Goal: Information Seeking & Learning: Find specific fact

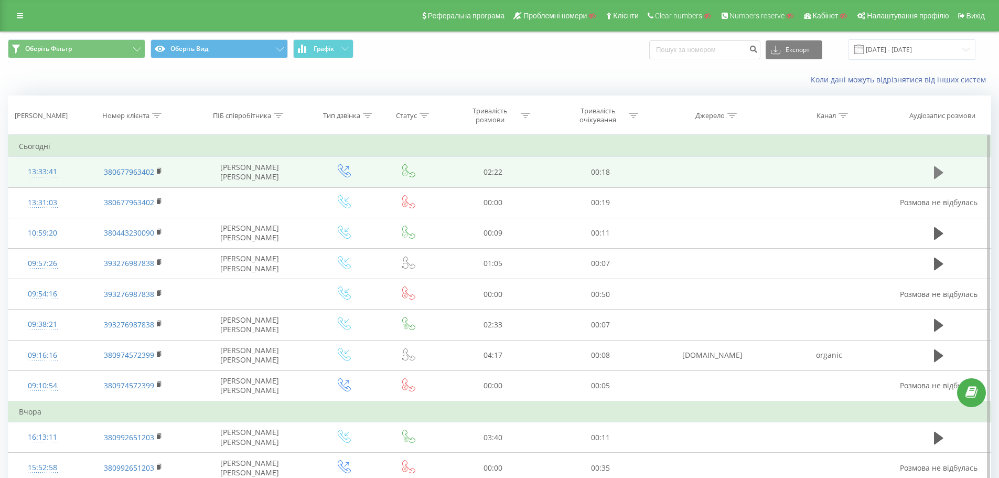
click at [943, 176] on icon at bounding box center [938, 172] width 9 height 15
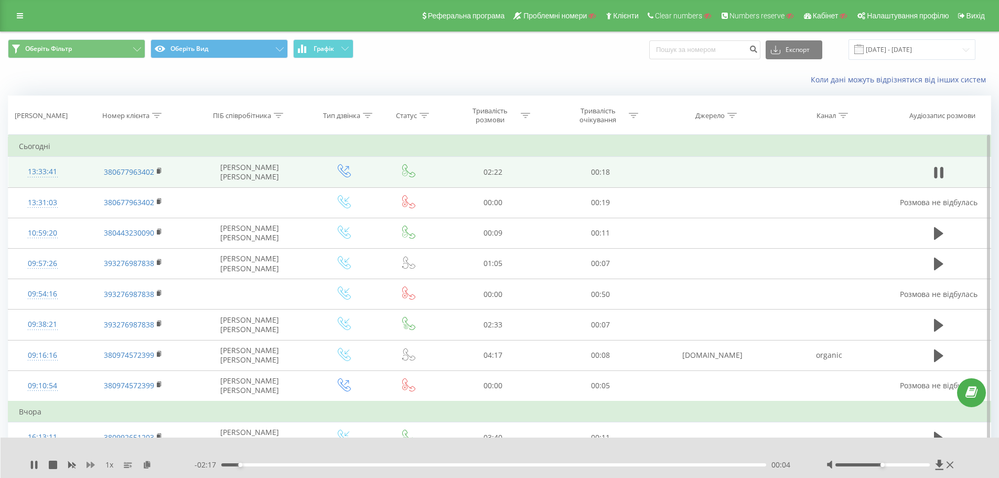
click at [91, 466] on icon at bounding box center [91, 465] width 8 height 6
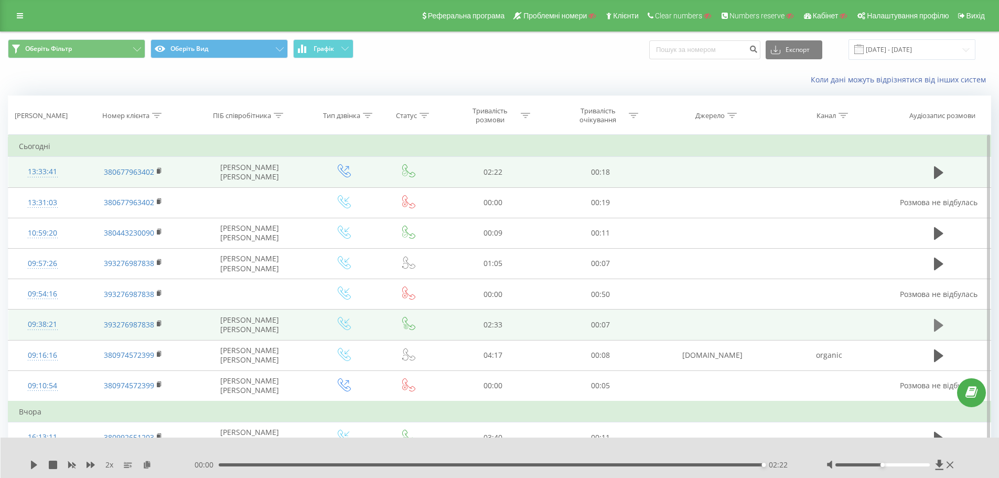
click at [939, 332] on icon at bounding box center [938, 325] width 9 height 15
click at [37, 464] on icon at bounding box center [36, 465] width 2 height 8
click at [942, 326] on icon at bounding box center [938, 325] width 9 height 13
click at [559, 464] on div "01:33" at bounding box center [494, 464] width 546 height 3
click at [605, 463] on div "- 00:56 01:34 01:34" at bounding box center [498, 465] width 606 height 10
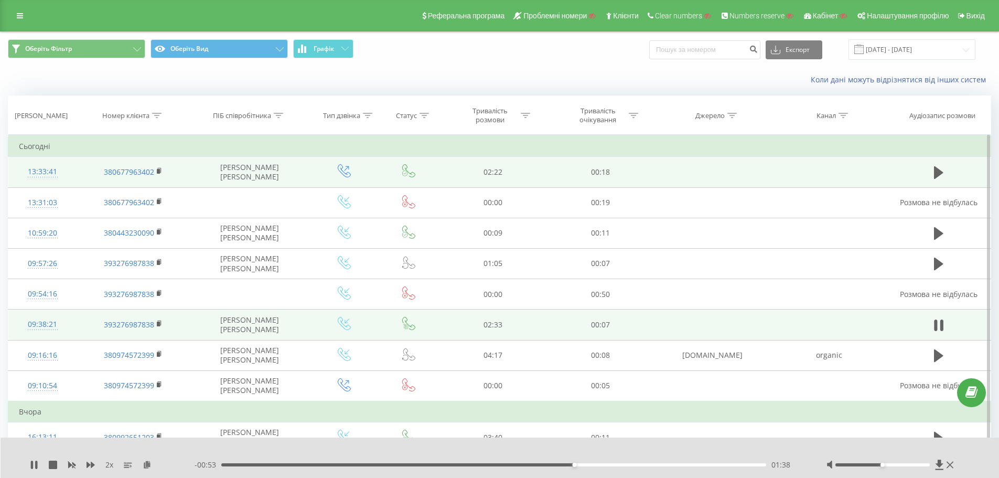
drag, startPoint x: 746, startPoint y: 440, endPoint x: 656, endPoint y: 447, distance: 90.5
click at [745, 440] on div "2 x - 00:53 01:38 01:38" at bounding box center [500, 457] width 999 height 40
click at [31, 464] on icon at bounding box center [32, 465] width 2 height 8
drag, startPoint x: 21, startPoint y: 16, endPoint x: 39, endPoint y: 44, distance: 32.9
click at [21, 17] on icon at bounding box center [20, 15] width 6 height 7
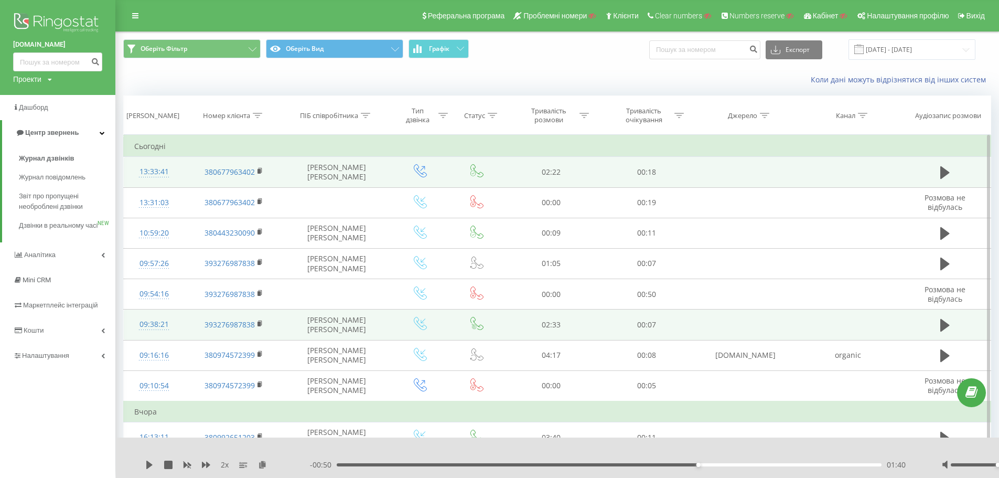
click at [36, 78] on div "Проекти" at bounding box center [27, 79] width 28 height 10
click at [52, 93] on input "text" at bounding box center [42, 95] width 52 height 15
paste input "altek.ua"
type input "altek.ua"
click at [91, 97] on link "Пошук" at bounding box center [84, 95] width 31 height 15
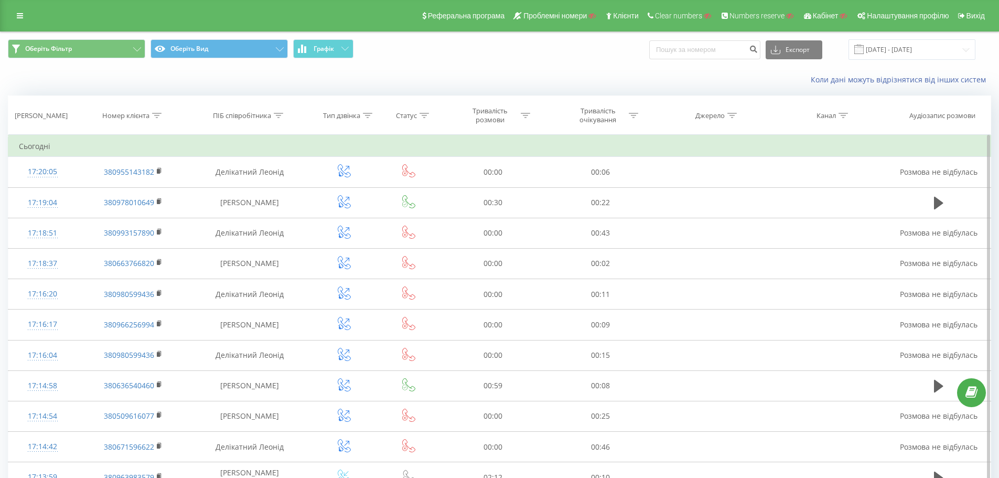
drag, startPoint x: 157, startPoint y: 116, endPoint x: 153, endPoint y: 141, distance: 25.1
click at [157, 116] on icon at bounding box center [156, 115] width 9 height 5
click at [132, 182] on form "Містить Скасувати OK" at bounding box center [133, 189] width 92 height 67
click at [132, 190] on input "text" at bounding box center [133, 190] width 92 height 18
paste input "75"
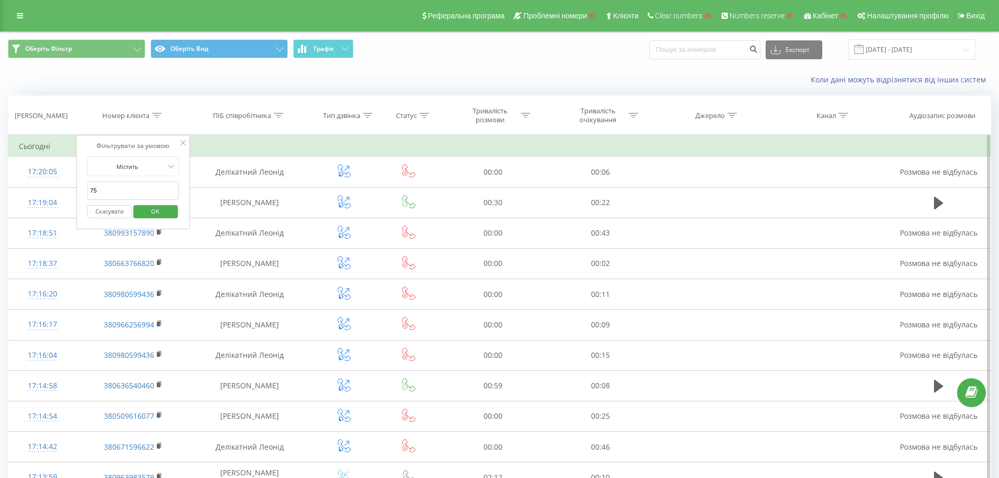
click at [146, 190] on input "75" at bounding box center [133, 190] width 92 height 18
click at [79, 197] on div "Фільтрувати за умовою Містить 75 Скасувати OK" at bounding box center [133, 182] width 114 height 94
click at [157, 211] on span "OK" at bounding box center [155, 211] width 29 height 16
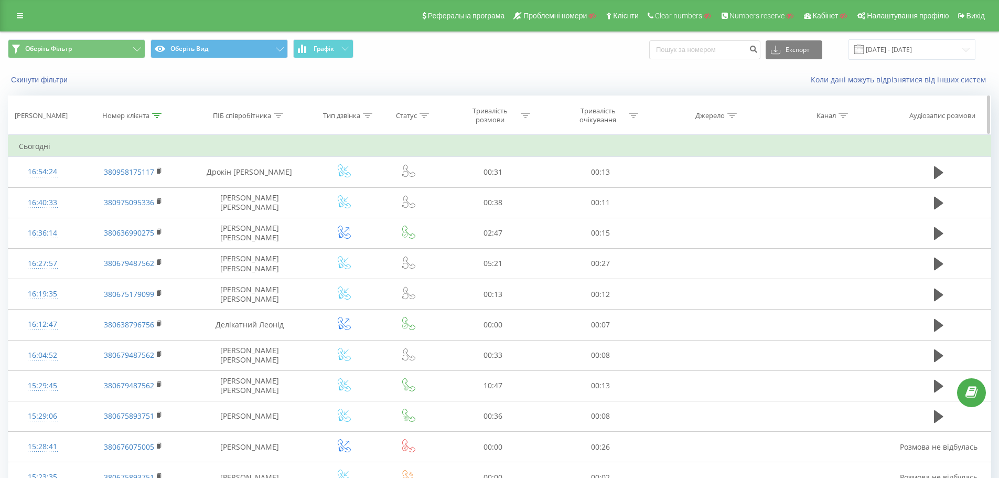
click at [158, 115] on icon at bounding box center [156, 115] width 9 height 5
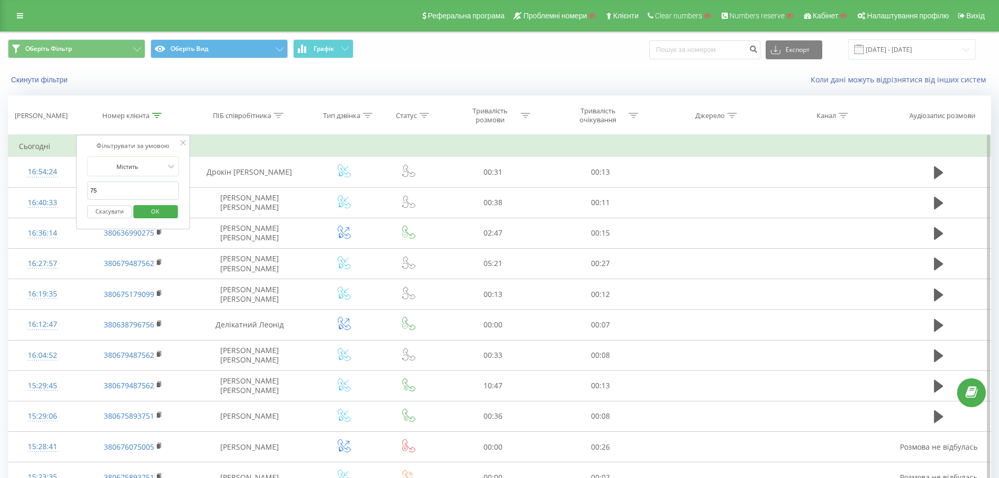
click at [91, 192] on input "75" at bounding box center [133, 190] width 92 height 18
click button "OK" at bounding box center [155, 211] width 45 height 13
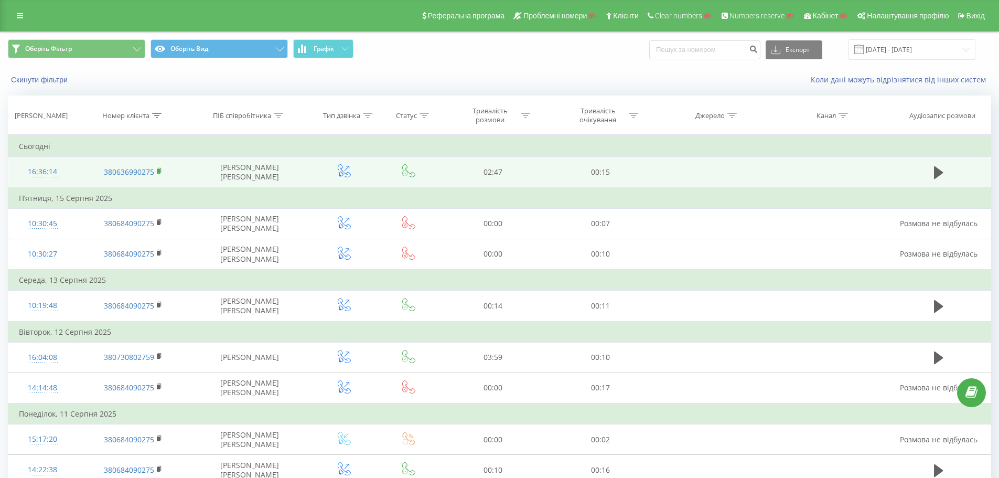
click at [159, 173] on rect at bounding box center [158, 171] width 3 height 5
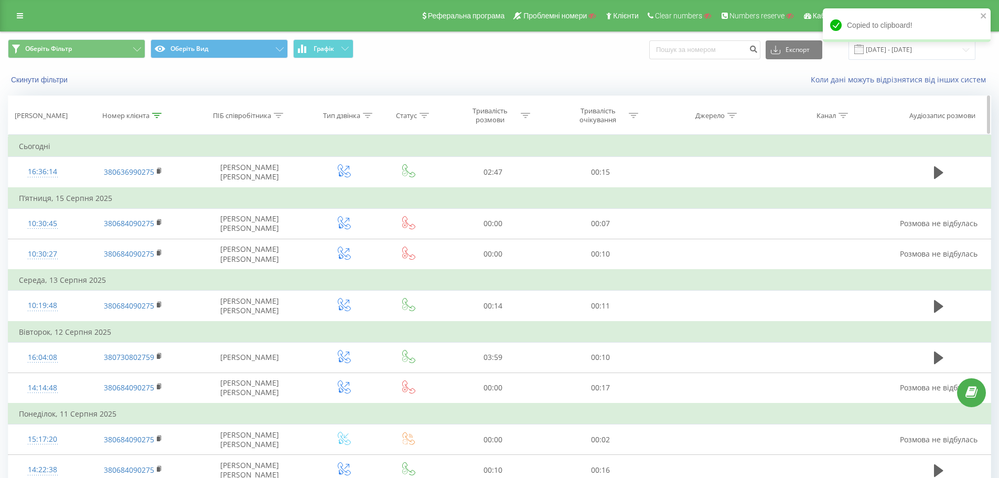
click at [154, 115] on icon at bounding box center [156, 115] width 9 height 5
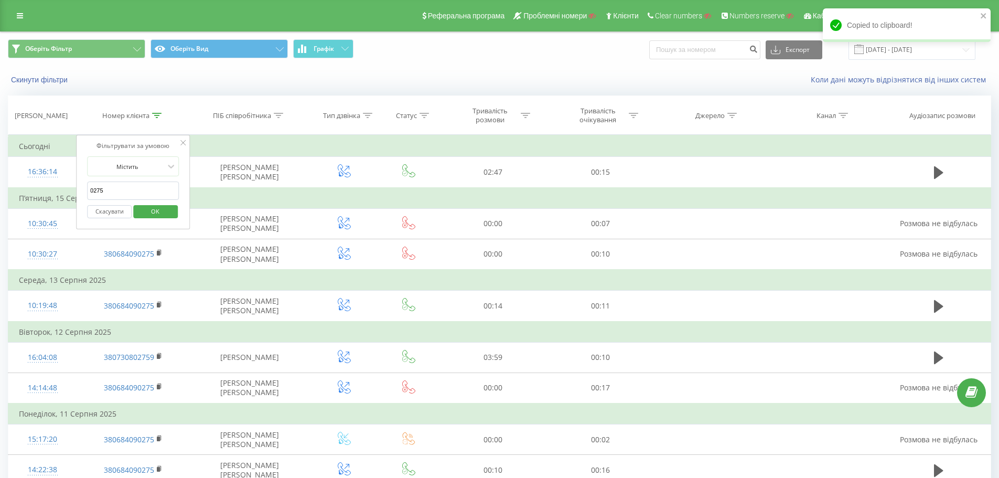
click at [136, 192] on input "0275" at bounding box center [133, 190] width 92 height 18
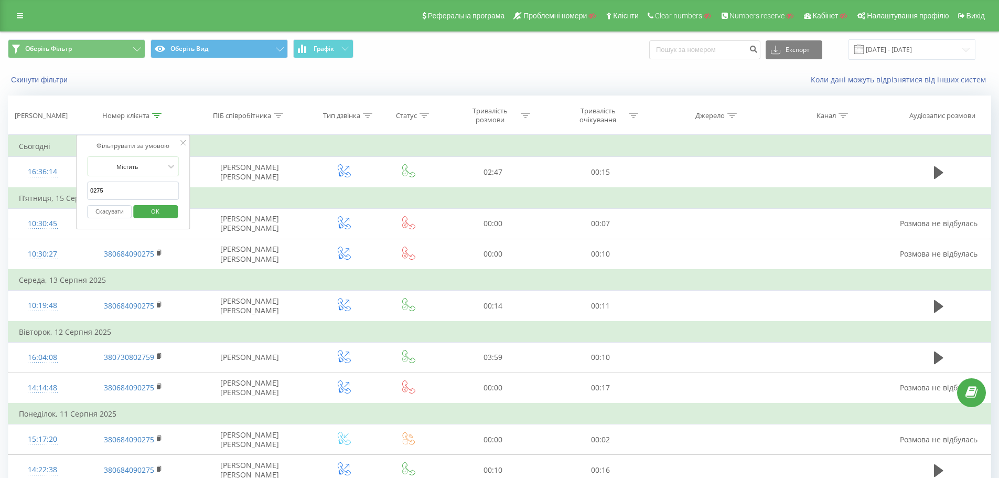
paste input "38063699"
click at [159, 209] on span "OK" at bounding box center [155, 211] width 29 height 16
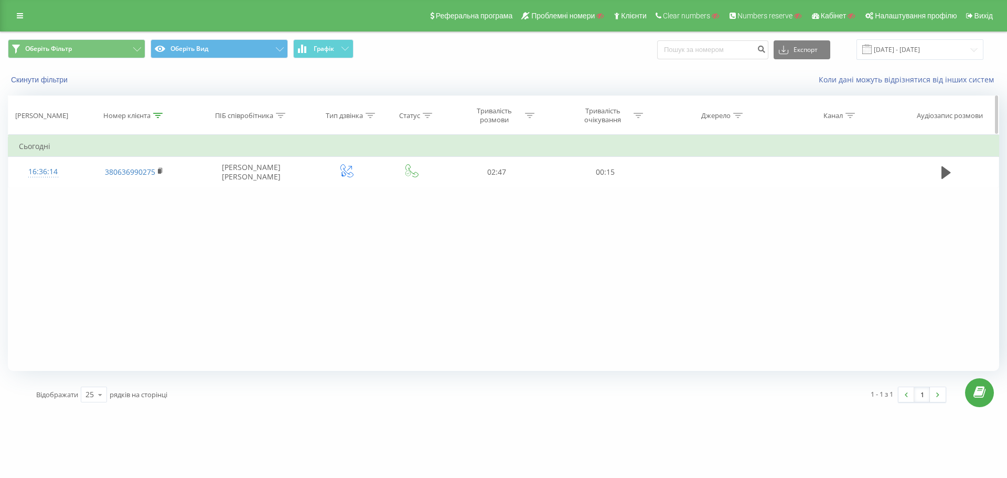
click at [158, 115] on icon at bounding box center [157, 115] width 9 height 5
drag, startPoint x: 118, startPoint y: 191, endPoint x: 71, endPoint y: 189, distance: 46.2
click at [71, 189] on div "Фільтрувати за умовою Містить 380636990275 Скасувати OK Фільтрувати за умовою М…" at bounding box center [503, 253] width 991 height 236
type input "0275"
click at [142, 209] on span "OK" at bounding box center [156, 211] width 29 height 16
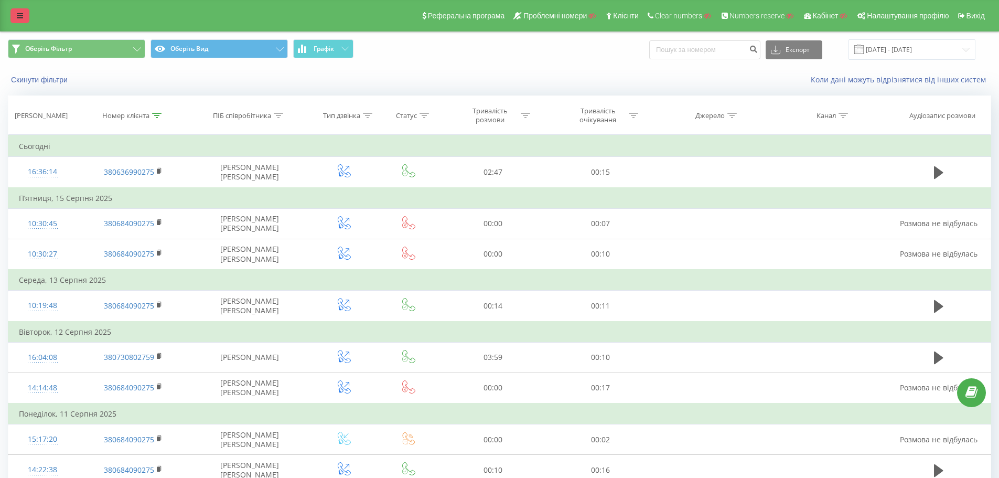
click at [12, 20] on div "Реферальна програма Проблемні номери Клієнти Clear numbers Numbers reserve Кабі…" at bounding box center [499, 15] width 999 height 31
click at [17, 18] on icon at bounding box center [20, 15] width 6 height 7
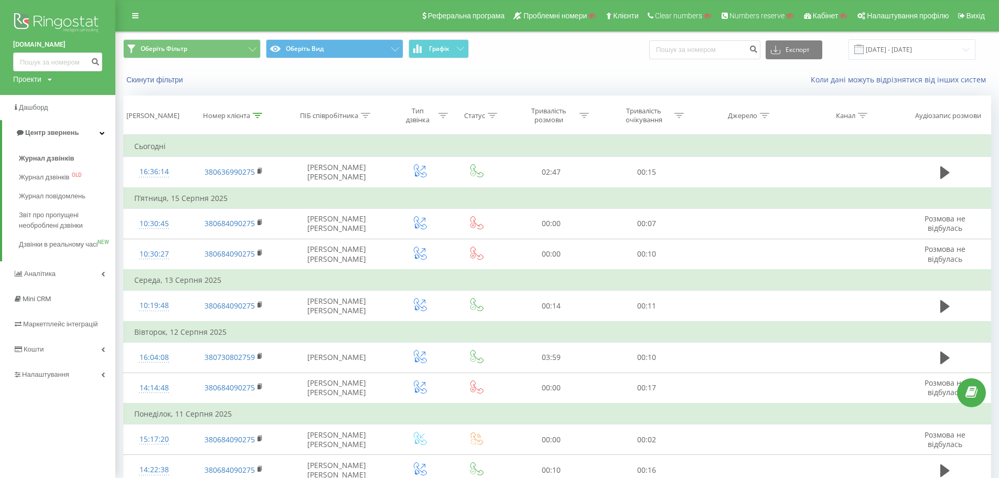
drag, startPoint x: 28, startPoint y: 80, endPoint x: 41, endPoint y: 86, distance: 14.6
click at [28, 80] on div "Проекти" at bounding box center [27, 79] width 28 height 10
click at [51, 92] on input "text" at bounding box center [42, 95] width 52 height 15
paste input "eccomoss.com"
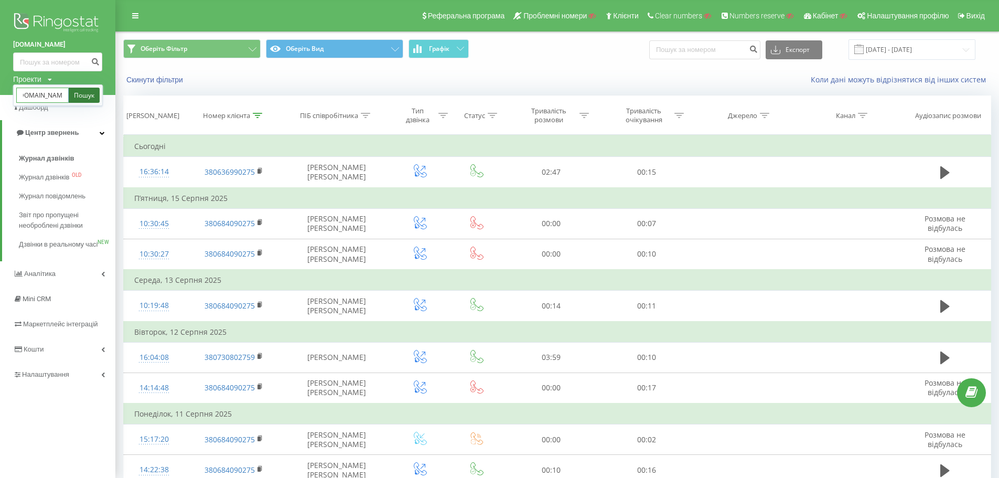
type input "eccomoss.com"
drag, startPoint x: 78, startPoint y: 96, endPoint x: 95, endPoint y: 94, distance: 17.4
click at [78, 96] on link "Пошук" at bounding box center [84, 95] width 31 height 15
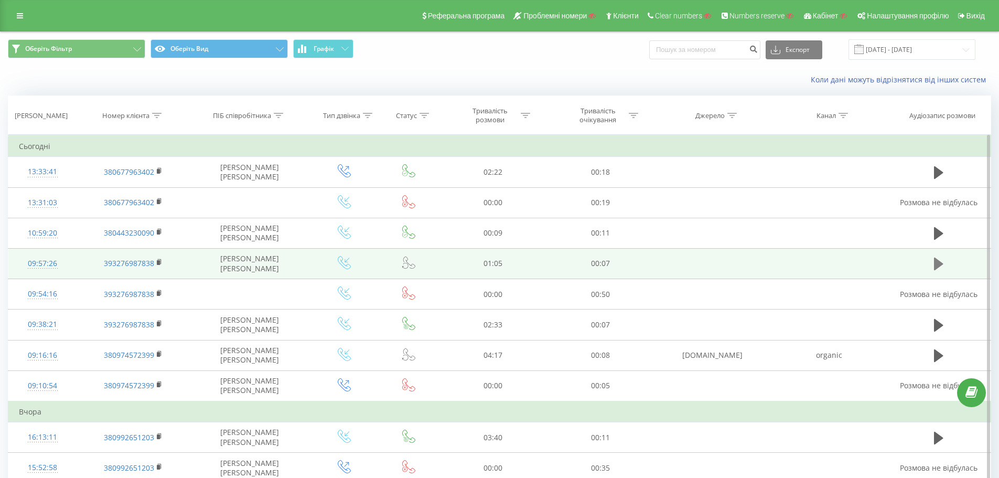
click at [942, 263] on icon at bounding box center [938, 264] width 9 height 13
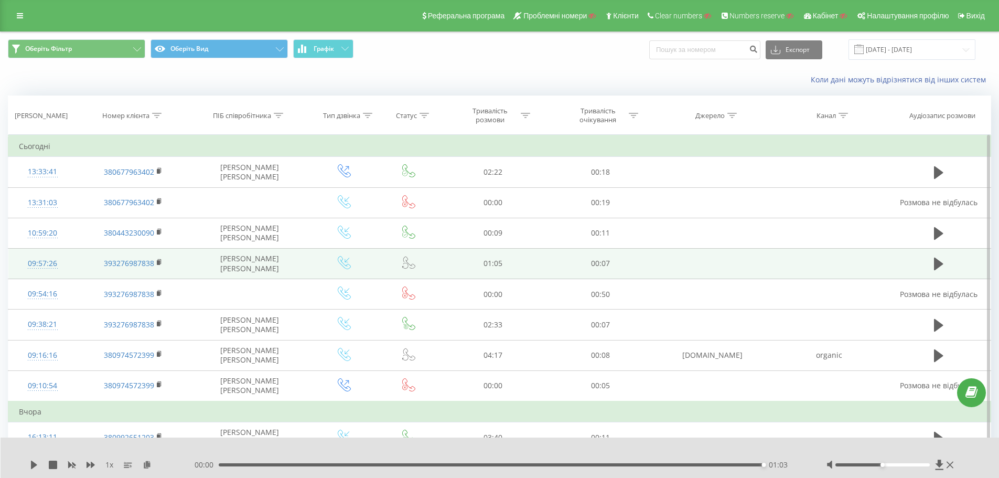
click at [608, 460] on div "00:00 01:03 01:03" at bounding box center [498, 465] width 606 height 10
click at [608, 464] on div "01:03" at bounding box center [492, 464] width 546 height 3
click at [41, 464] on div "1 x" at bounding box center [112, 465] width 165 height 10
click at [36, 465] on icon at bounding box center [34, 465] width 6 height 8
click at [34, 458] on div "1 x - 00:10 00:52 00:52" at bounding box center [500, 457] width 999 height 40
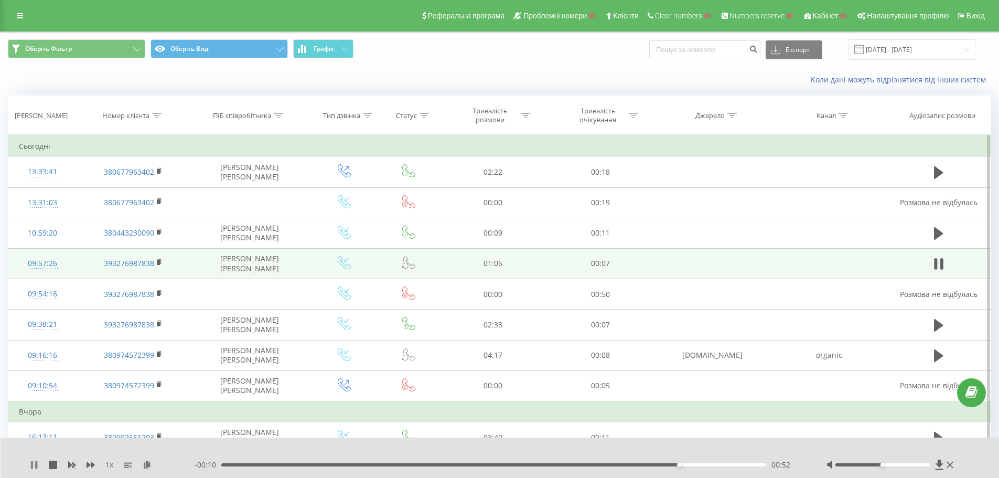
click at [34, 463] on icon at bounding box center [34, 465] width 8 height 8
click at [16, 11] on link at bounding box center [19, 15] width 19 height 15
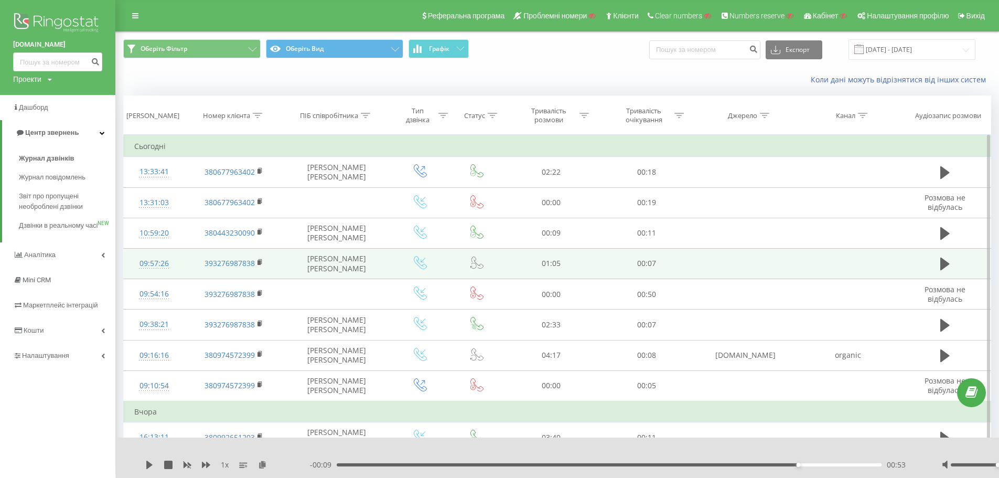
click at [37, 81] on div "Проекти" at bounding box center [27, 79] width 28 height 10
click at [48, 97] on input "text" at bounding box center [42, 95] width 52 height 15
type input "к"
type input "ringpstat"
click at [79, 98] on link "Пошук" at bounding box center [84, 95] width 31 height 15
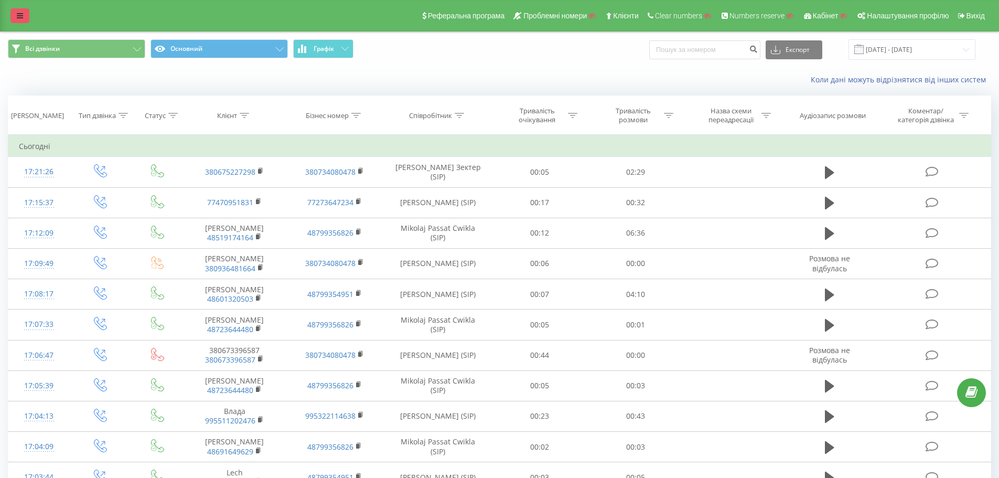
click at [19, 11] on link at bounding box center [19, 15] width 19 height 15
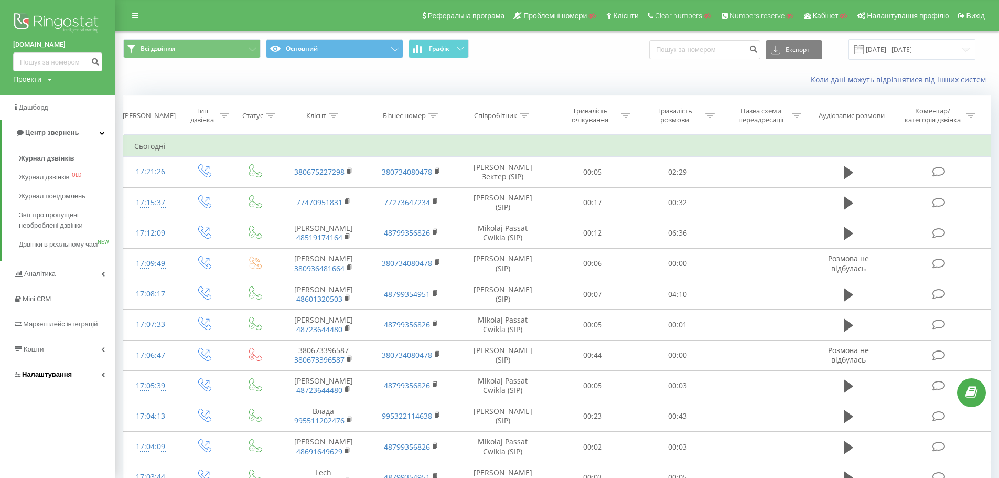
click at [81, 383] on link "Налаштування" at bounding box center [57, 374] width 115 height 25
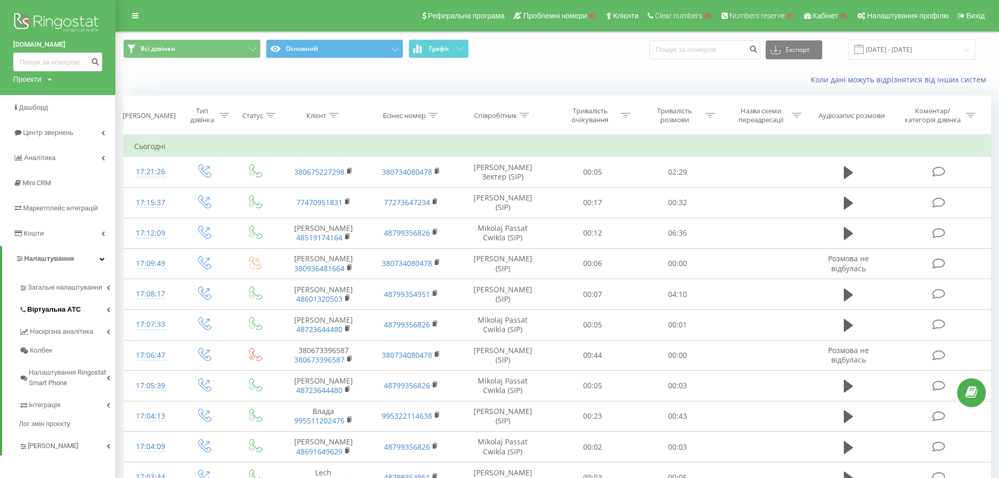
click at [88, 300] on link "Віртуальна АТС" at bounding box center [67, 308] width 97 height 22
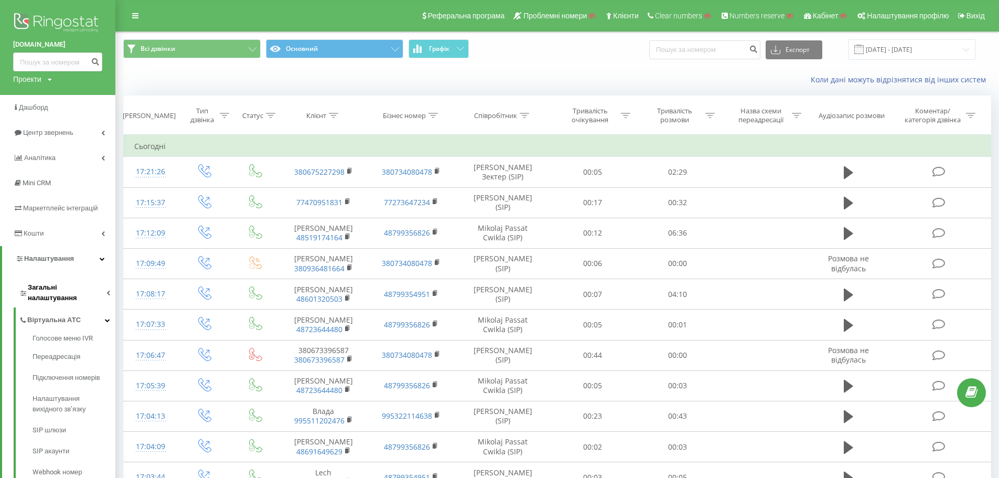
click at [89, 286] on span "Загальні налаштування" at bounding box center [67, 292] width 79 height 21
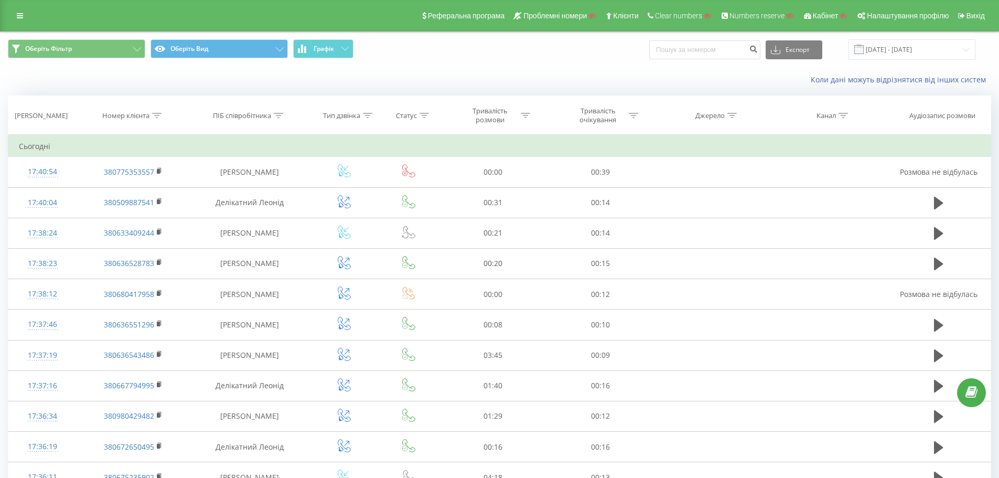
click at [159, 113] on icon at bounding box center [156, 115] width 9 height 5
click at [146, 191] on input "text" at bounding box center [133, 190] width 92 height 18
paste input "02 75"
click at [99, 193] on input "02 75" at bounding box center [133, 190] width 92 height 18
click button "OK" at bounding box center [155, 211] width 45 height 13
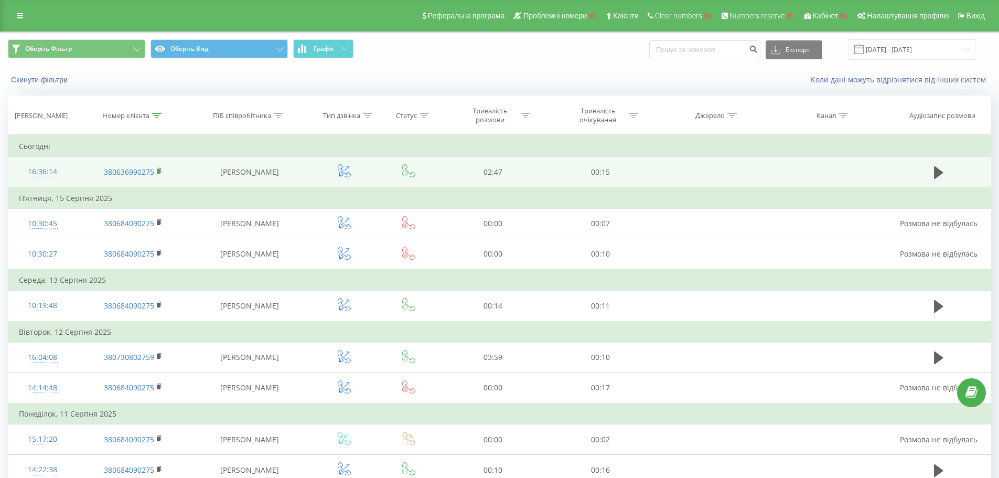
click at [159, 170] on rect at bounding box center [158, 171] width 3 height 5
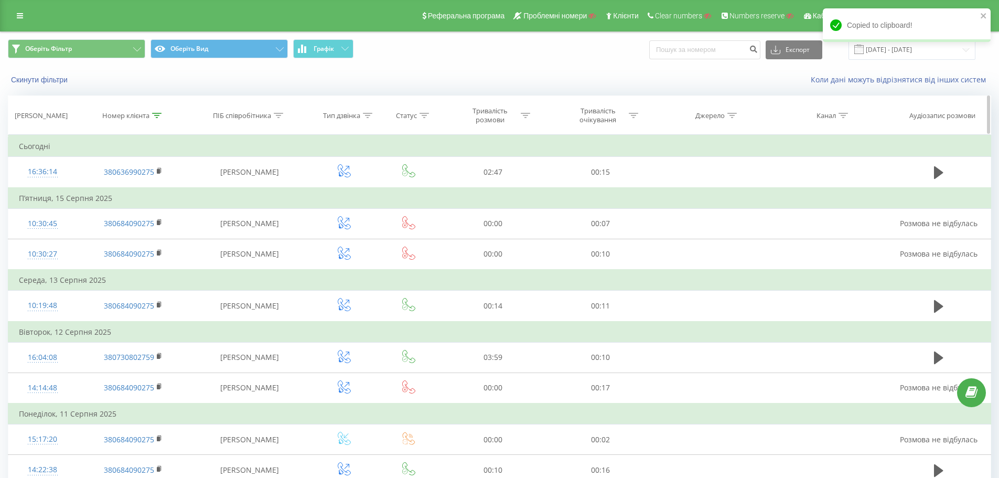
click at [156, 118] on div at bounding box center [156, 115] width 9 height 9
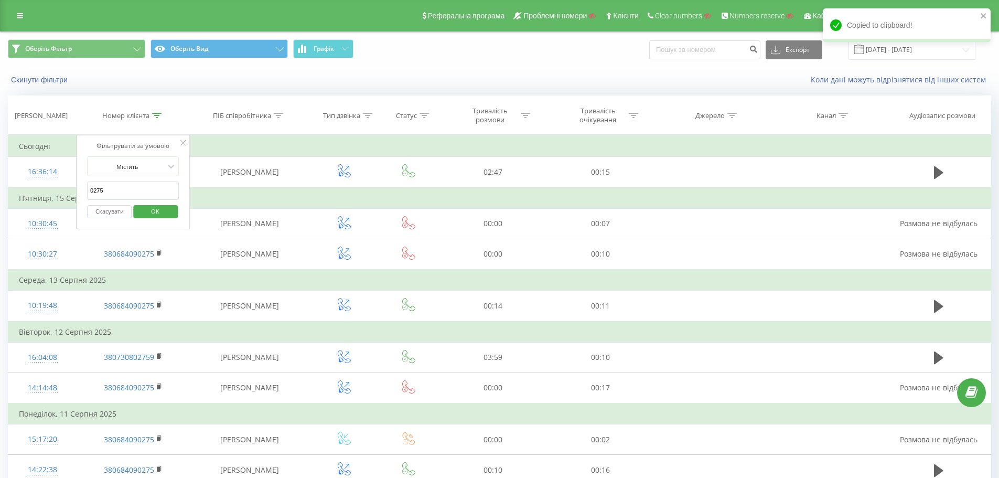
click at [144, 182] on input "0275" at bounding box center [133, 190] width 92 height 18
paste input "38063699"
type input "380636990275"
click at [157, 209] on span "OK" at bounding box center [155, 211] width 29 height 16
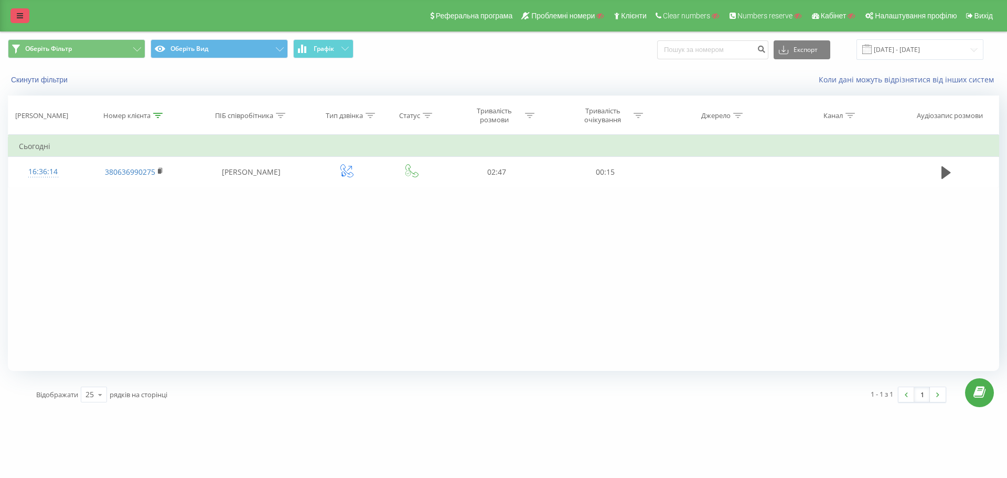
click at [14, 14] on link at bounding box center [19, 15] width 19 height 15
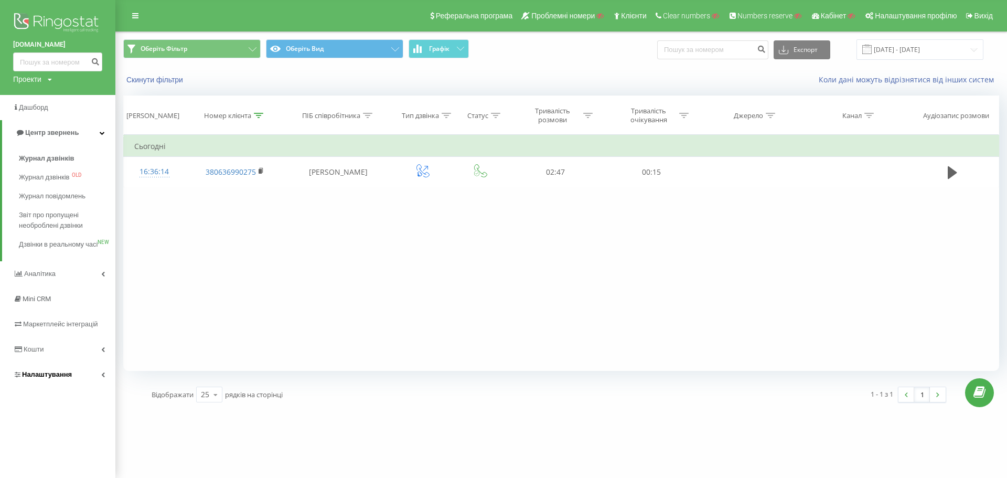
click at [78, 385] on link "Налаштування" at bounding box center [57, 374] width 115 height 25
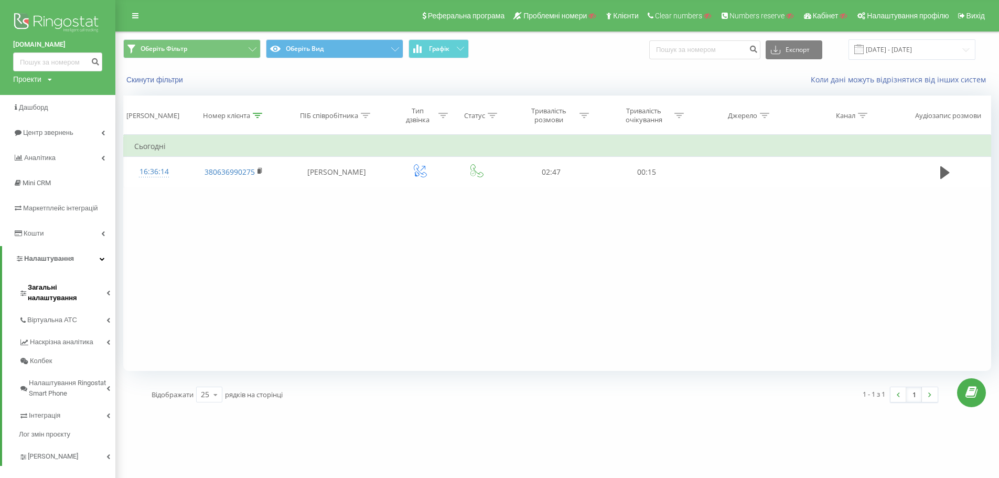
click at [81, 285] on span "Загальні налаштування" at bounding box center [67, 292] width 79 height 21
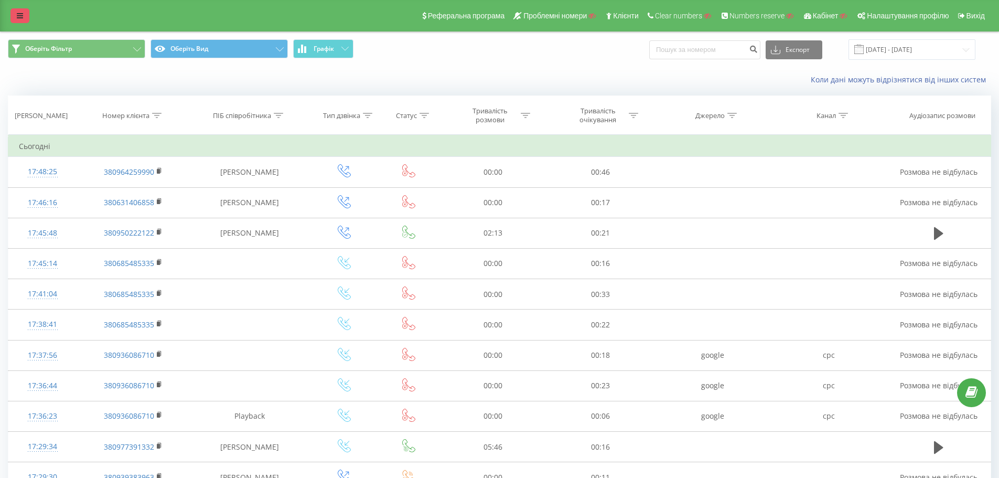
click at [23, 8] on link at bounding box center [19, 15] width 19 height 15
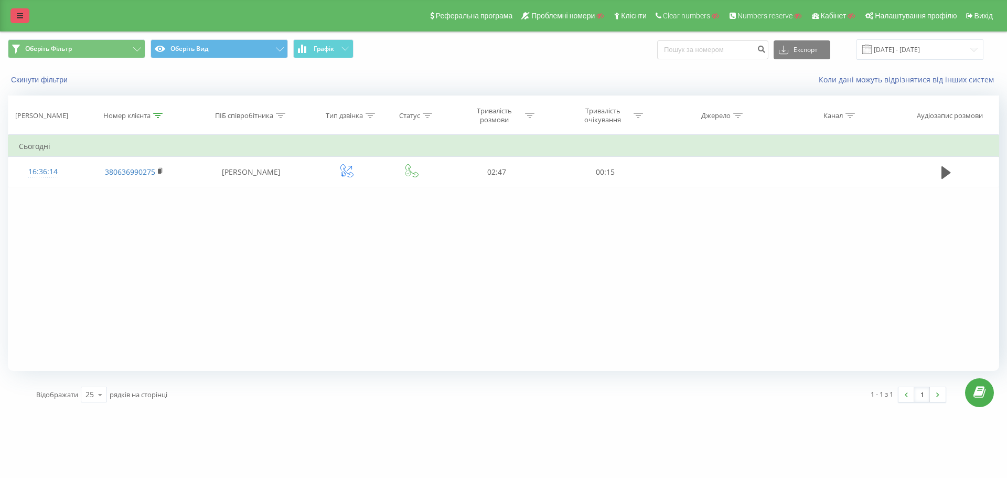
click at [20, 13] on icon at bounding box center [20, 15] width 6 height 7
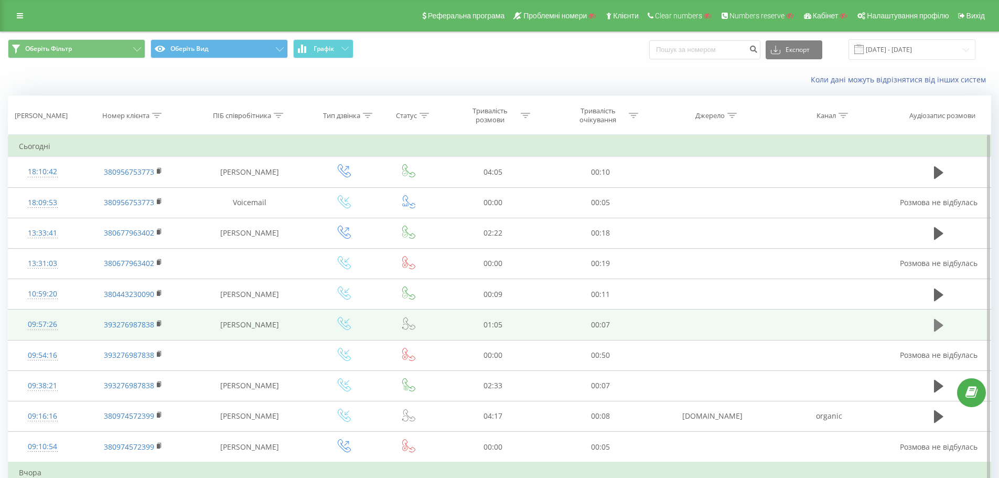
click at [936, 325] on icon at bounding box center [938, 325] width 9 height 13
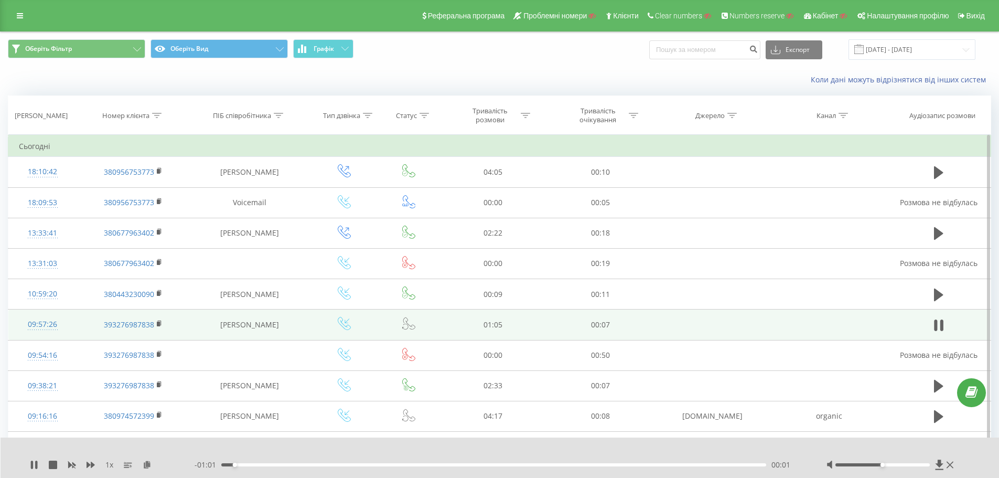
click at [742, 466] on div "00:01" at bounding box center [494, 464] width 546 height 3
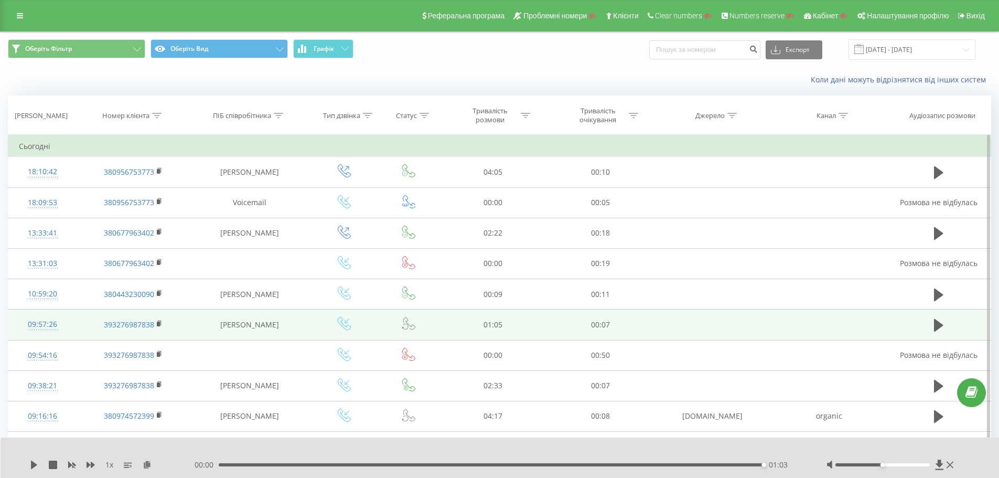
click at [47, 323] on div "09:57:26" at bounding box center [43, 324] width 48 height 20
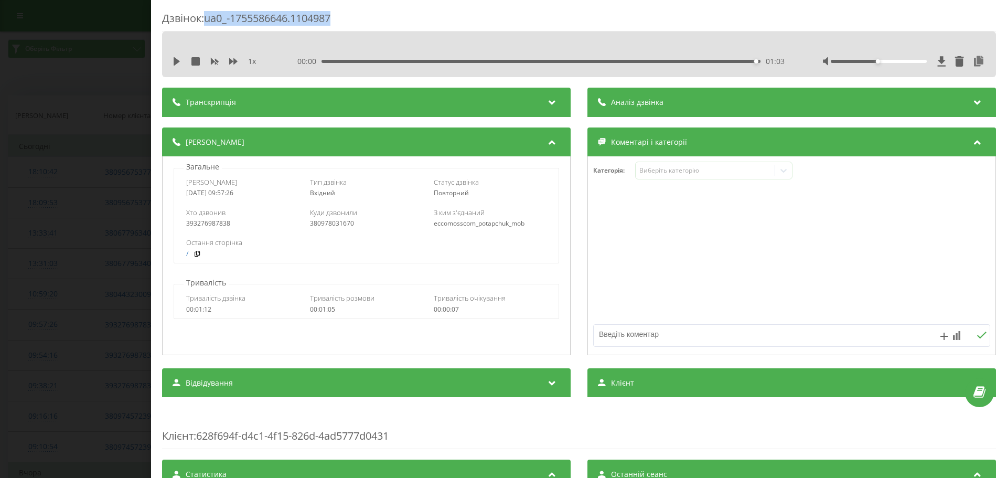
drag, startPoint x: 209, startPoint y: 17, endPoint x: 345, endPoint y: 12, distance: 135.9
click at [345, 12] on div "Дзвінок : ua0_-1755586646.1104987" at bounding box center [579, 21] width 834 height 20
copy div "ua0_-1755586646.1104987"
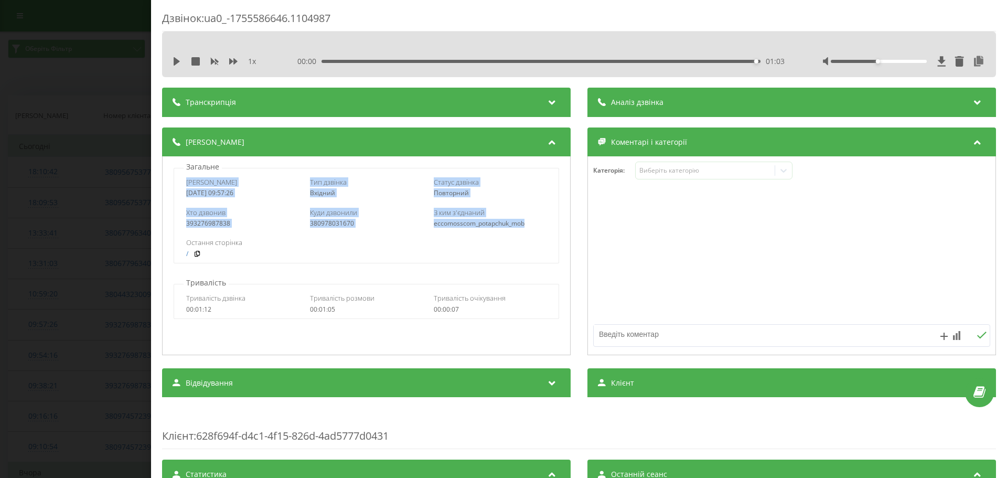
drag, startPoint x: 181, startPoint y: 183, endPoint x: 529, endPoint y: 219, distance: 349.6
click at [529, 219] on div "Дата дзвінка 2025-08-19 09:57:26 Тип дзвінка Вхідний Статус дзвінка Повторний Х…" at bounding box center [366, 215] width 385 height 95
copy div "Дата дзвінка 2025-08-19 09:57:26 Тип дзвінка Вхідний Статус дзвінка Повторний Х…"
